Goal: Find specific page/section: Find specific page/section

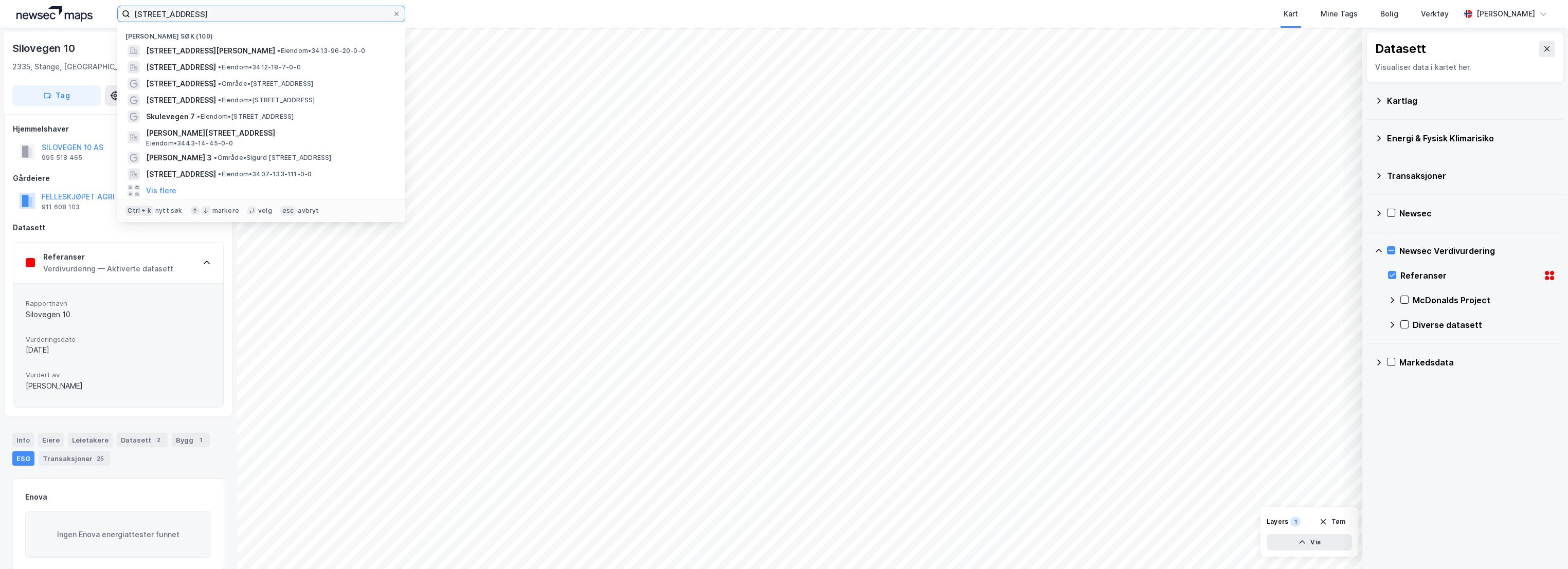
click at [261, 21] on input "[STREET_ADDRESS]" at bounding box center [261, 13] width 262 height 15
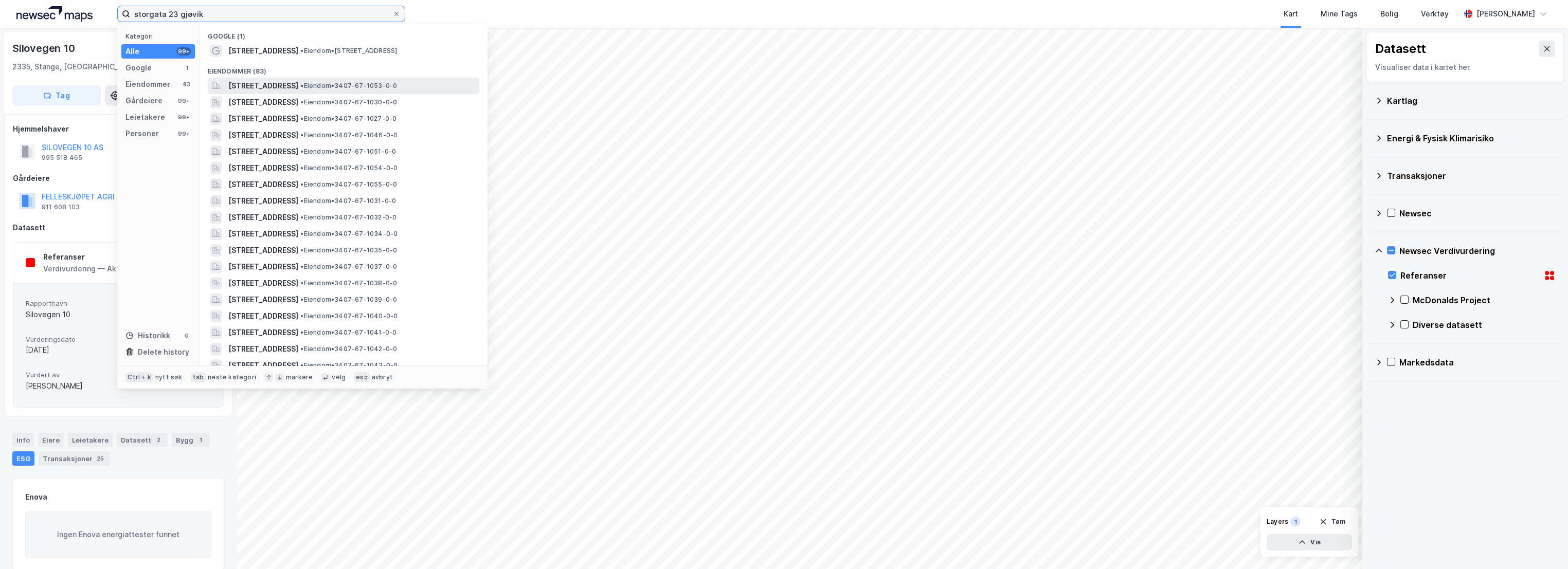
type input "storgata 23 gjøvik"
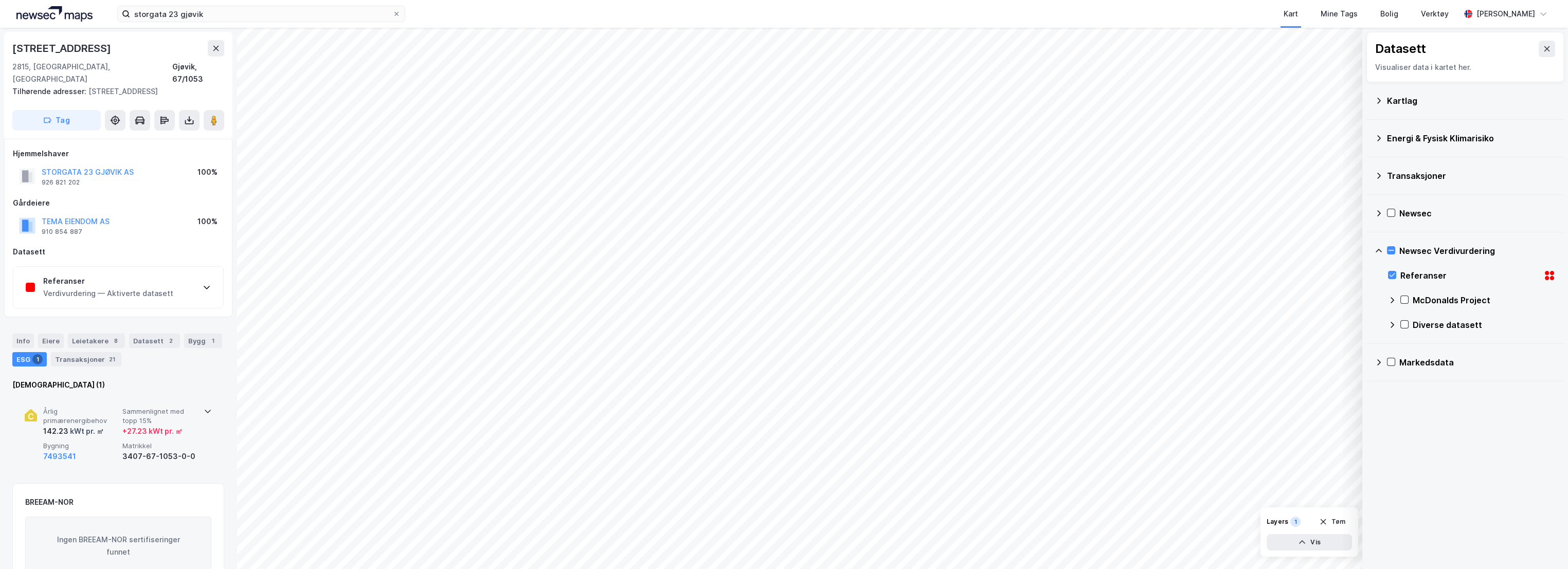
click at [80, 407] on span "Årlig primærenergibehov" at bounding box center [80, 416] width 75 height 18
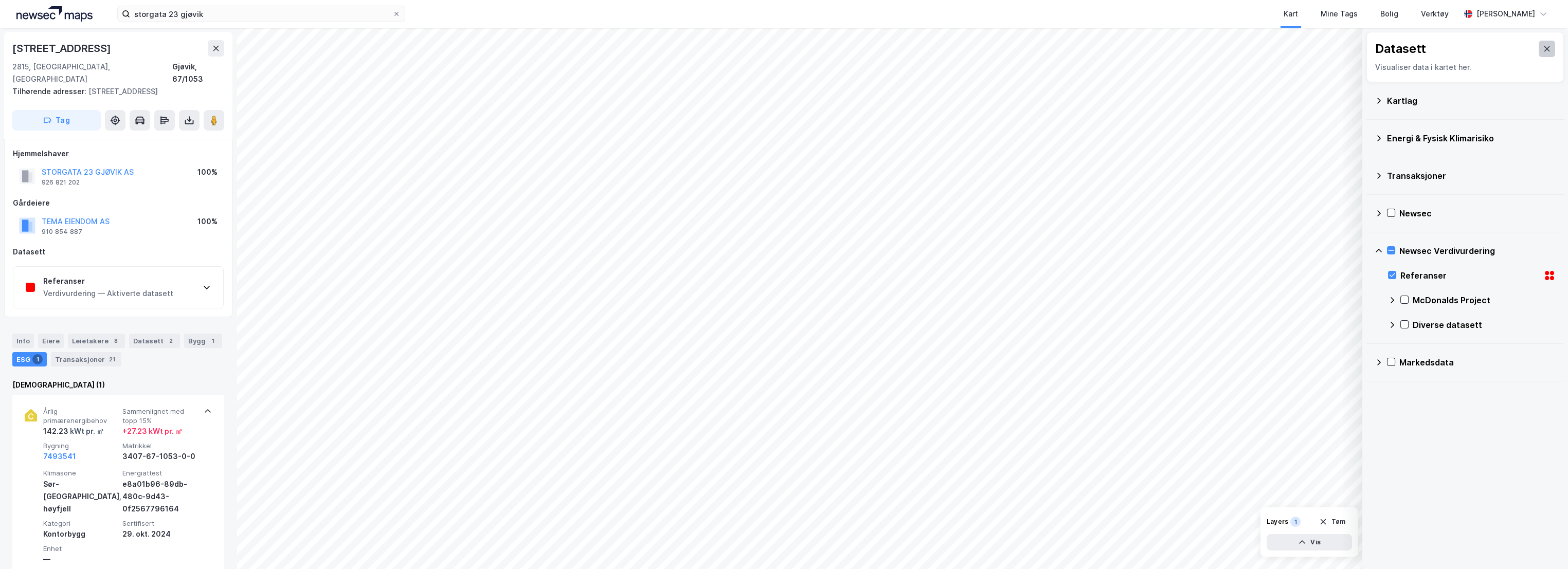
click at [1542, 51] on icon at bounding box center [1547, 49] width 9 height 9
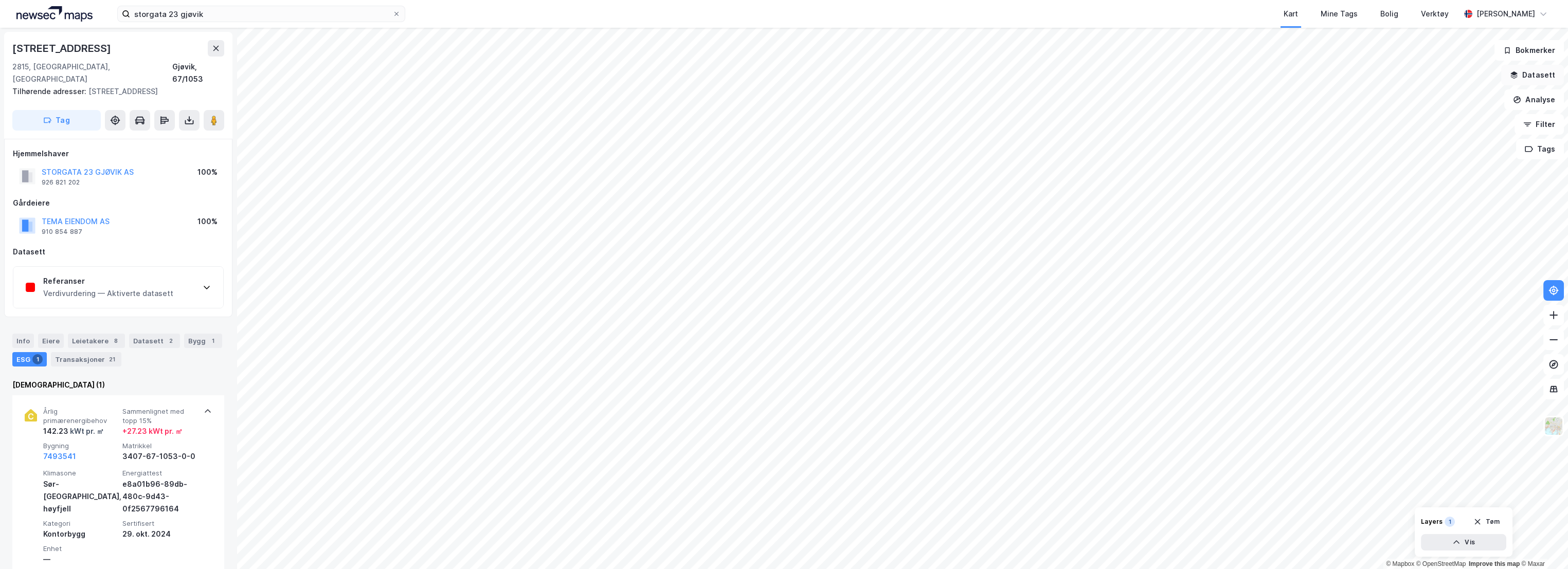
click at [1542, 79] on button "Datasett" at bounding box center [1532, 75] width 63 height 21
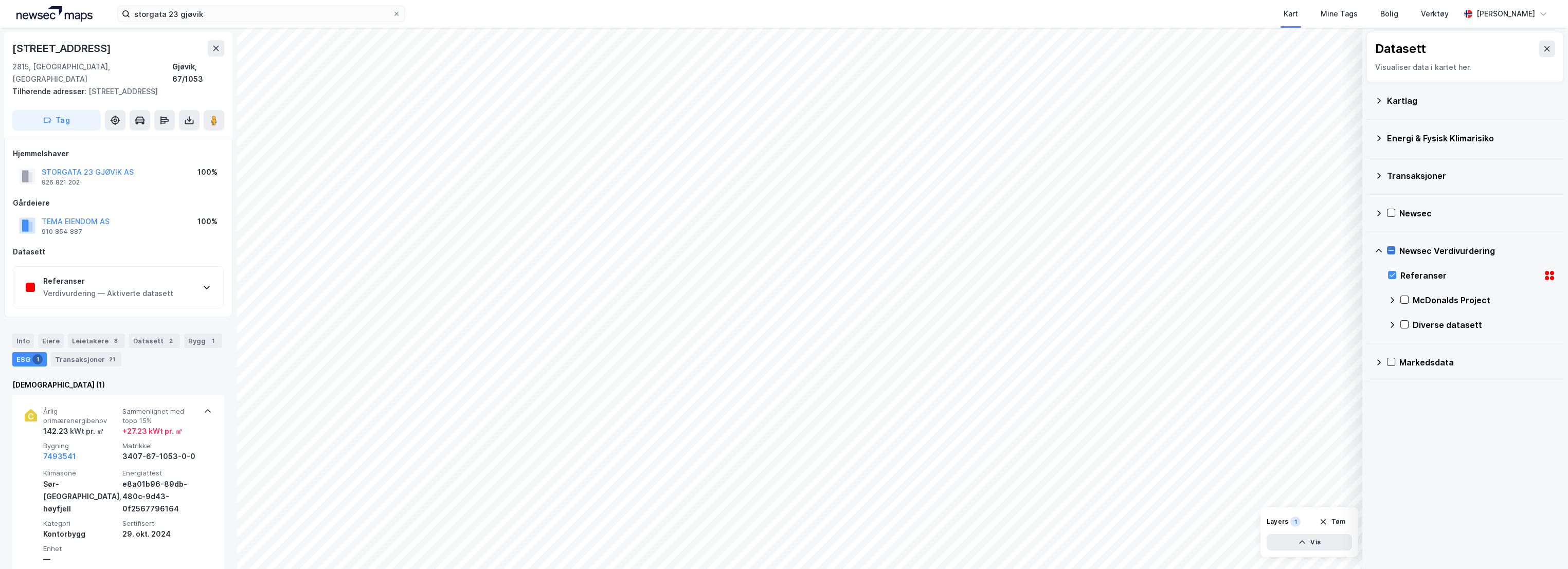
click at [1389, 247] on icon at bounding box center [1391, 250] width 7 height 7
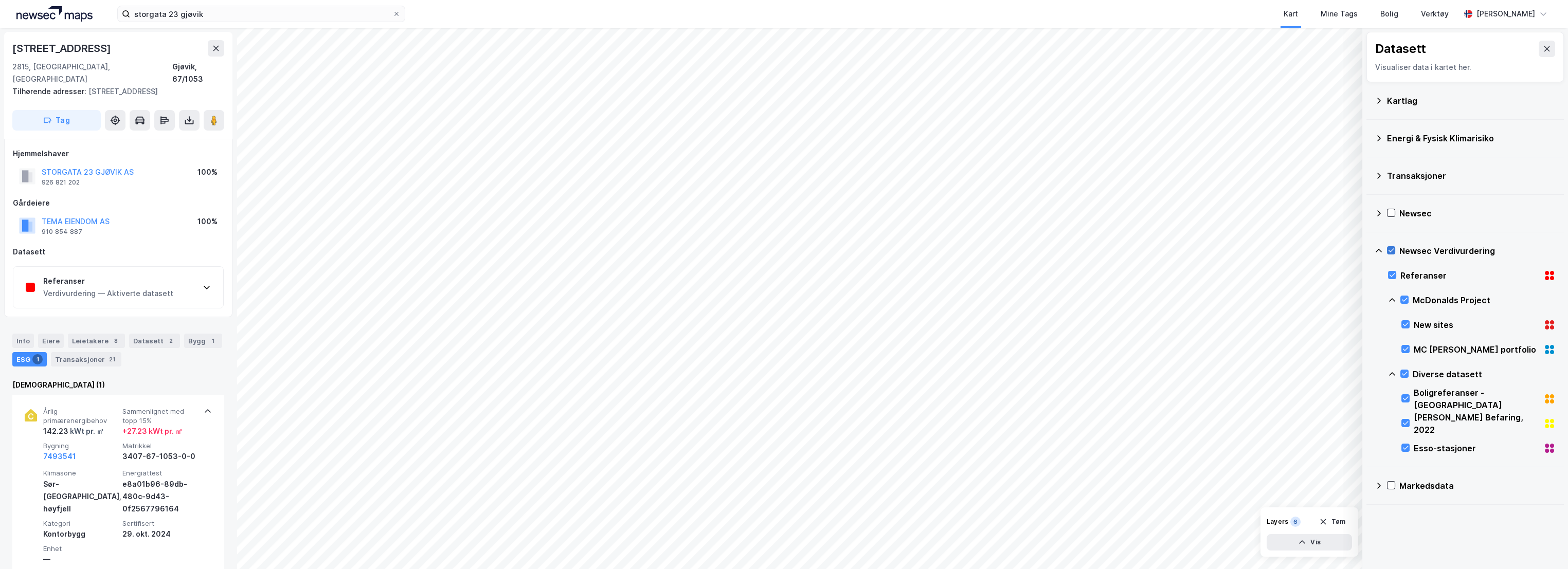
click at [1391, 249] on icon at bounding box center [1391, 250] width 7 height 7
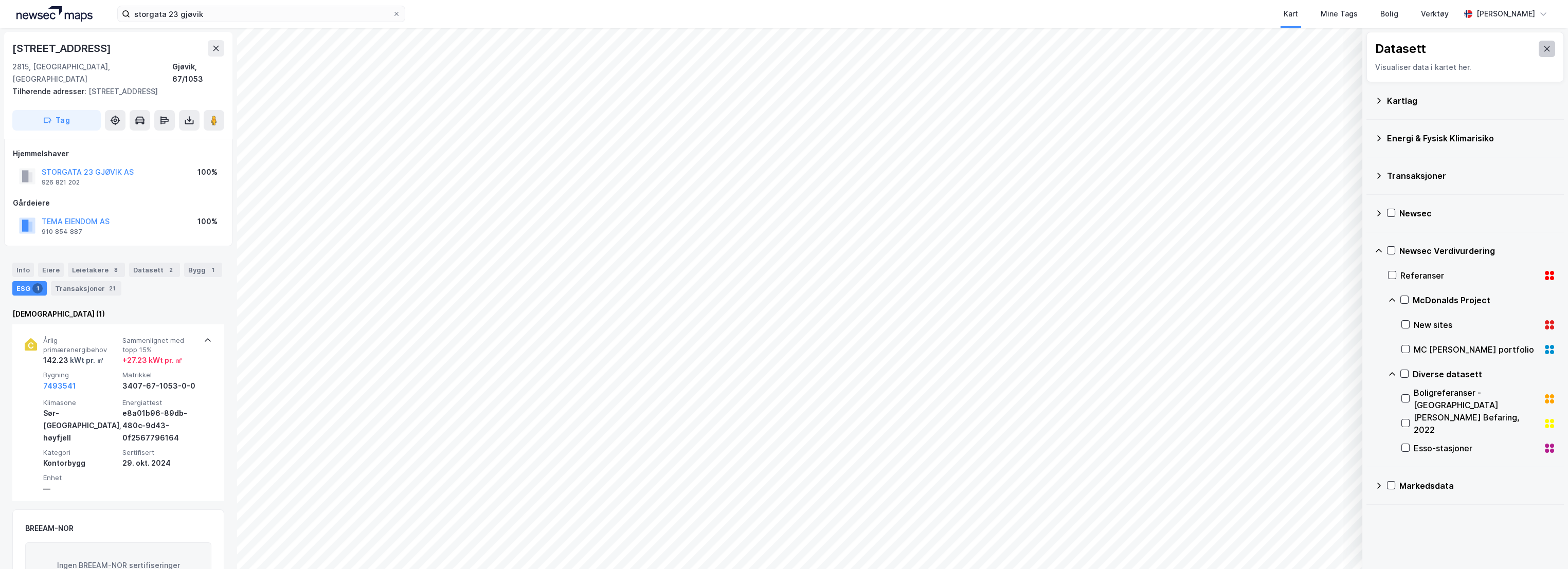
click at [1539, 46] on button at bounding box center [1547, 49] width 16 height 16
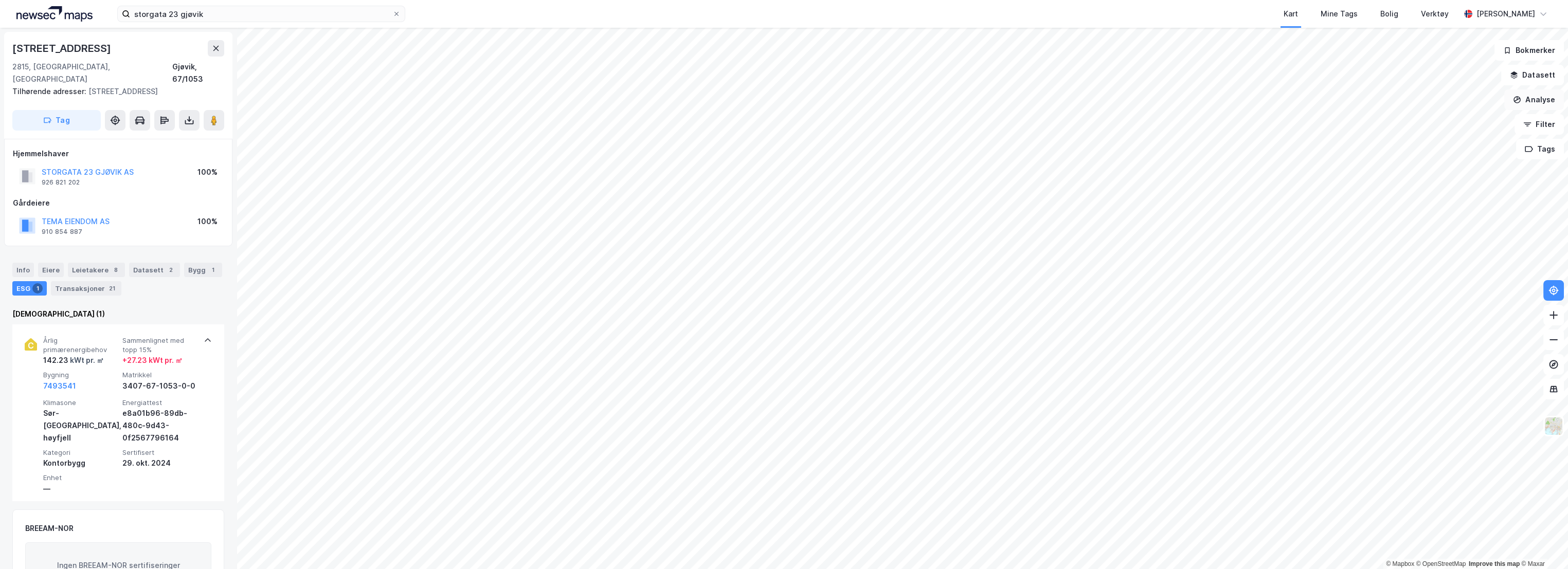
click at [1542, 102] on button "Analyse" at bounding box center [1534, 100] width 60 height 21
click at [1429, 99] on div "Mål avstand" at bounding box center [1444, 101] width 90 height 9
